Goal: Information Seeking & Learning: Learn about a topic

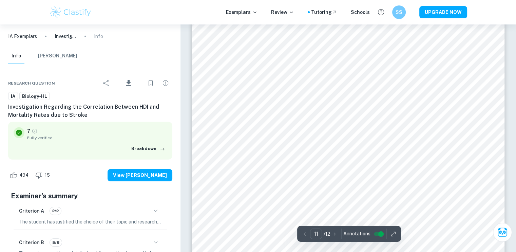
scroll to position [4674, 0]
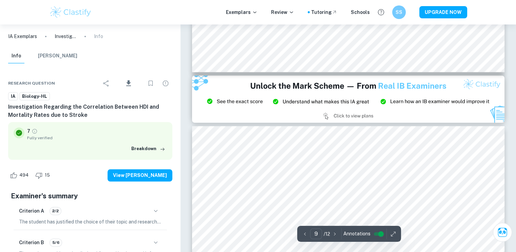
type input "8"
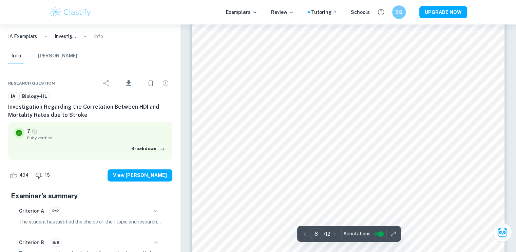
scroll to position [3383, 0]
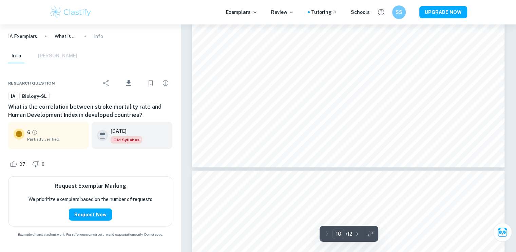
type input "11"
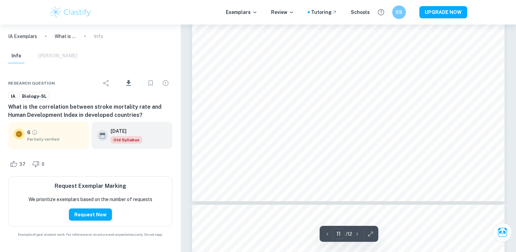
scroll to position [4436, 0]
